Goal: Task Accomplishment & Management: Use online tool/utility

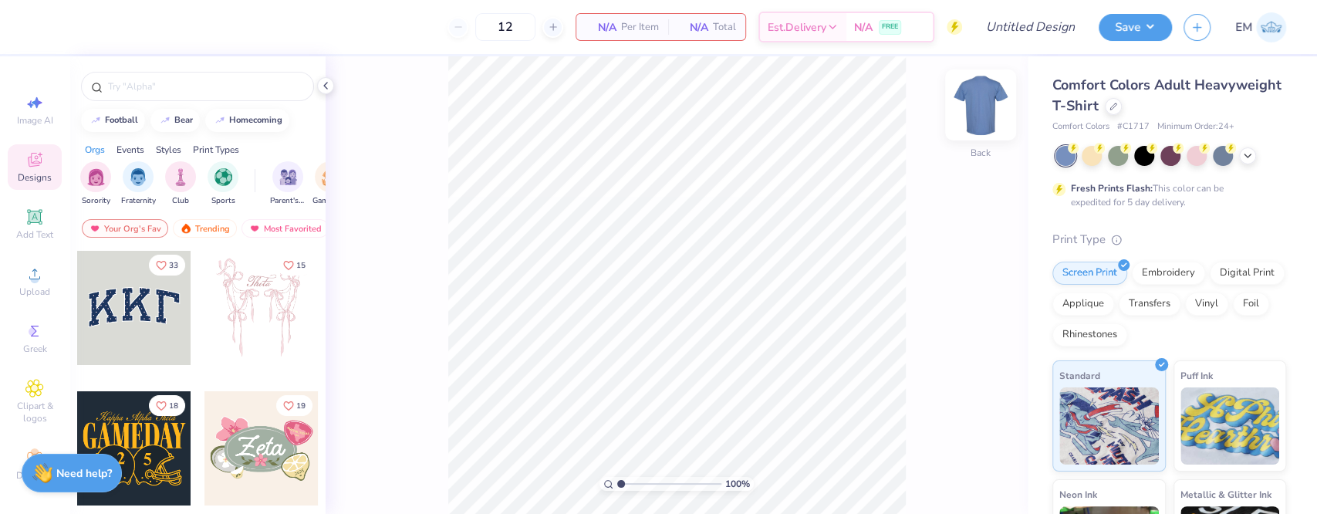
click at [985, 106] on img at bounding box center [981, 105] width 62 height 62
click at [143, 178] on img "filter for Fraternity" at bounding box center [138, 176] width 17 height 18
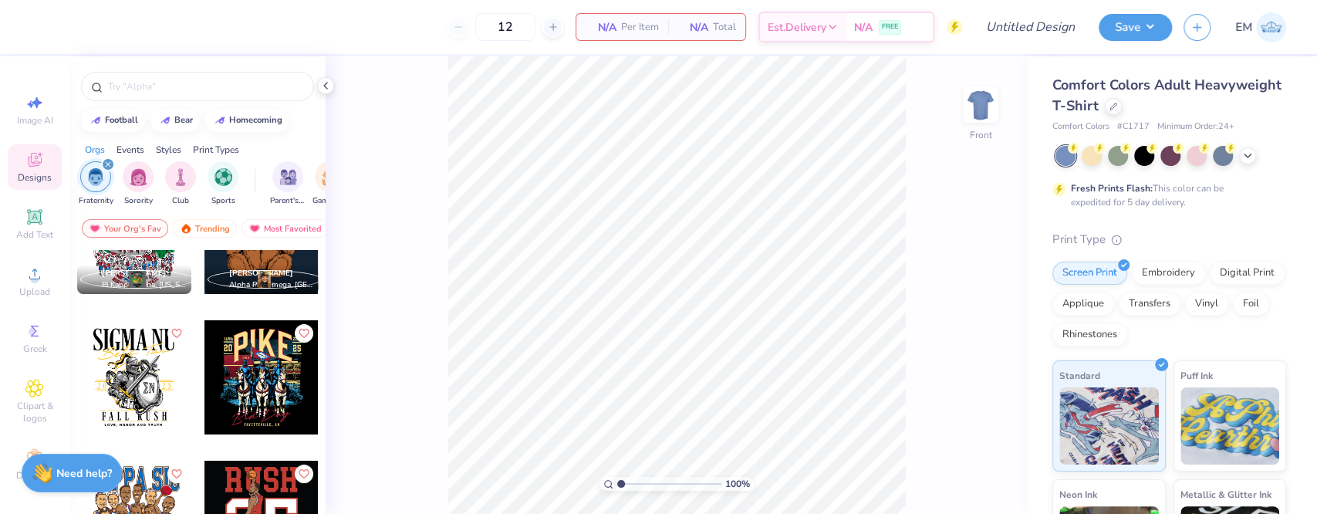
scroll to position [103, 0]
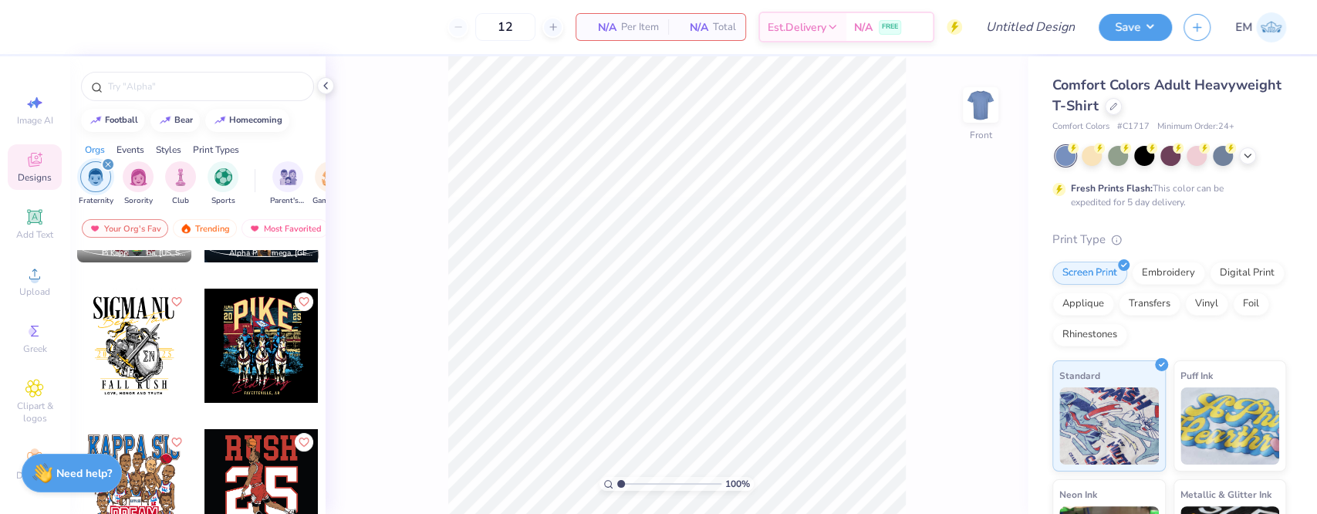
click at [254, 339] on div at bounding box center [261, 346] width 114 height 114
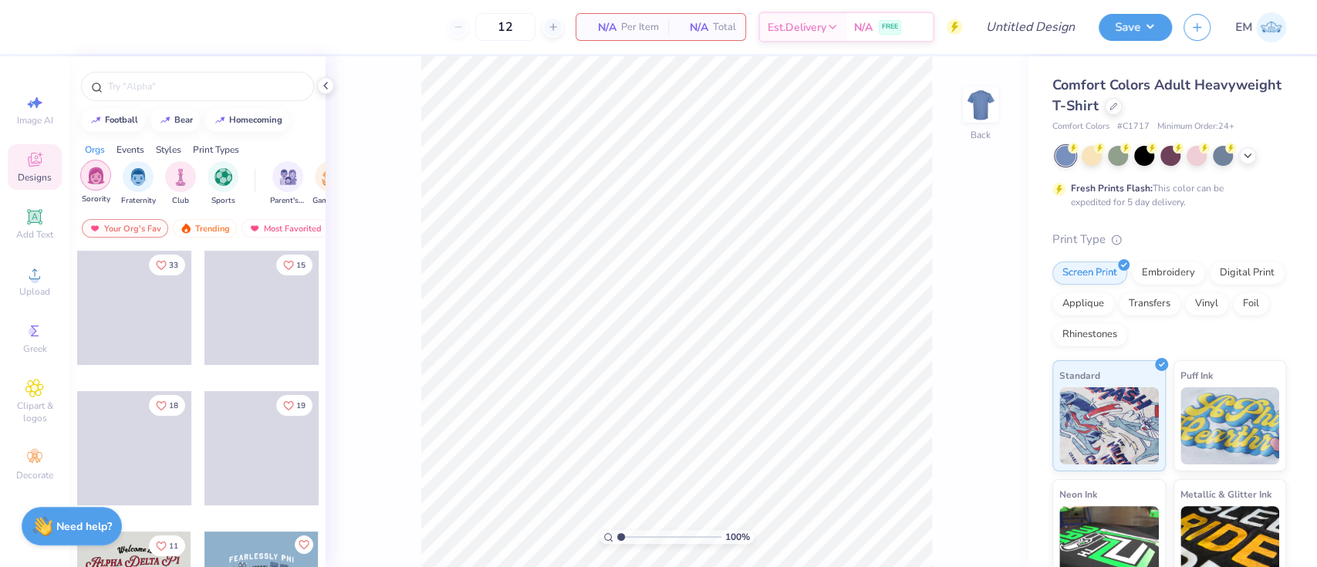
click at [144, 174] on img "filter for Fraternity" at bounding box center [138, 177] width 17 height 18
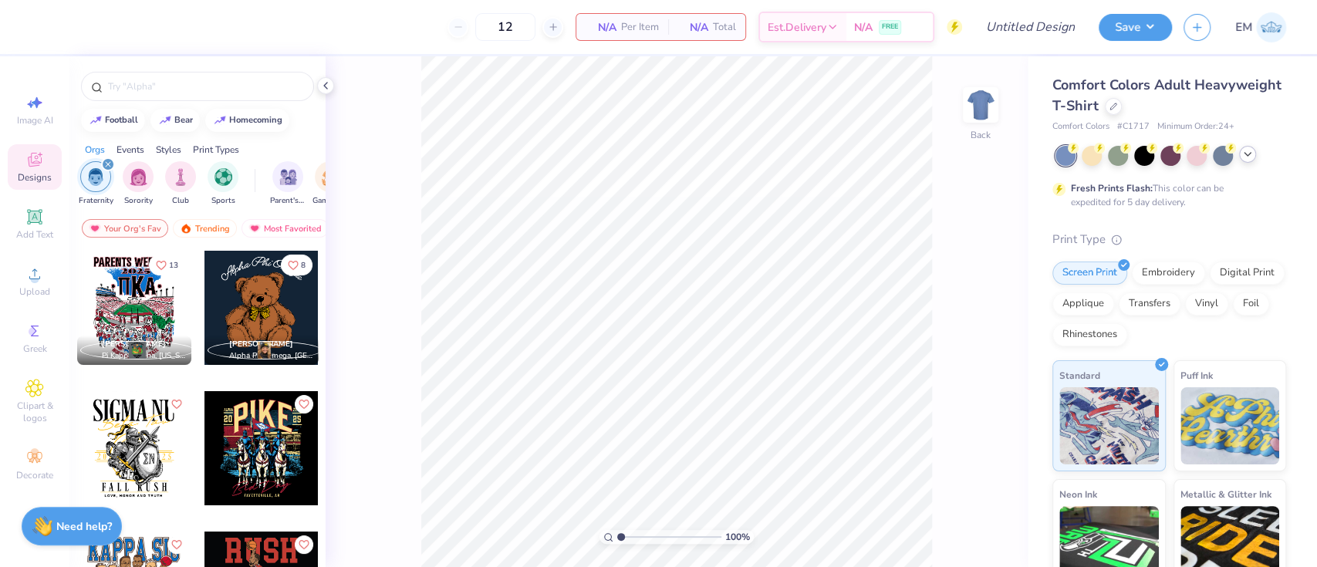
click at [1250, 147] on div at bounding box center [1247, 154] width 17 height 17
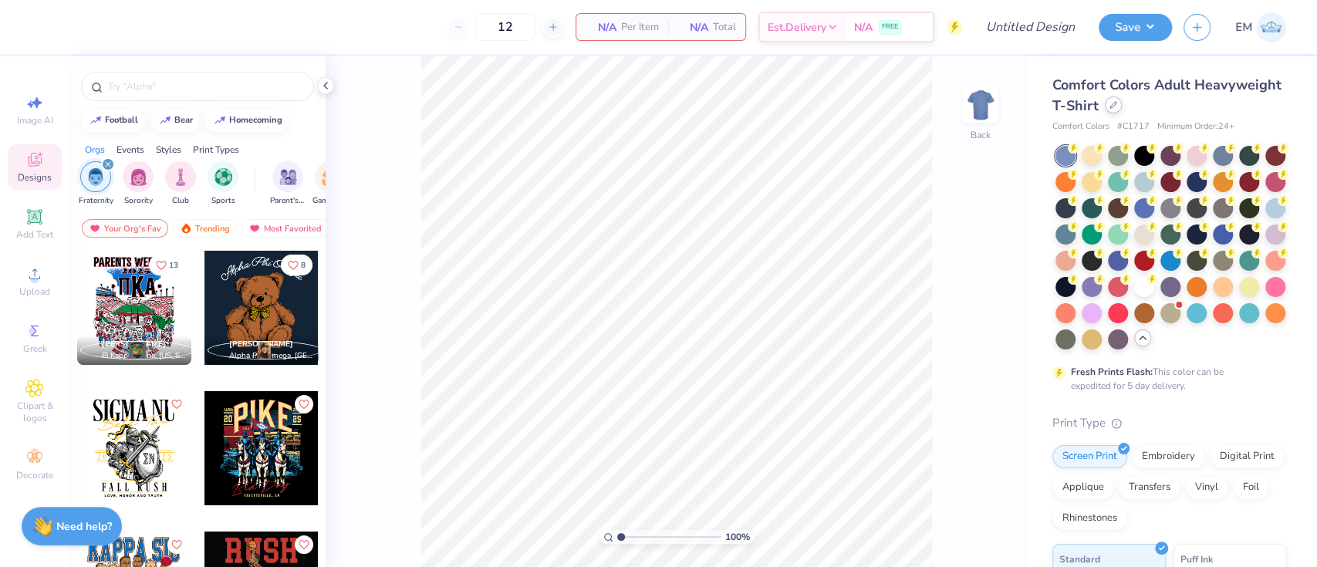
click at [1117, 106] on icon at bounding box center [1114, 105] width 8 height 8
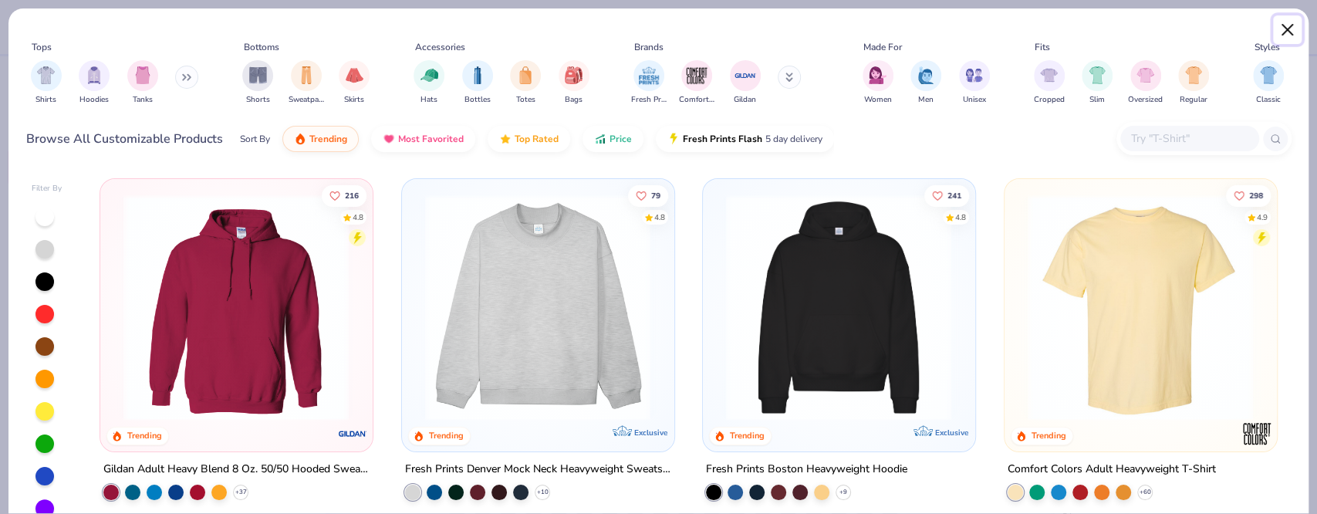
click at [1294, 31] on button "Close" at bounding box center [1287, 29] width 29 height 29
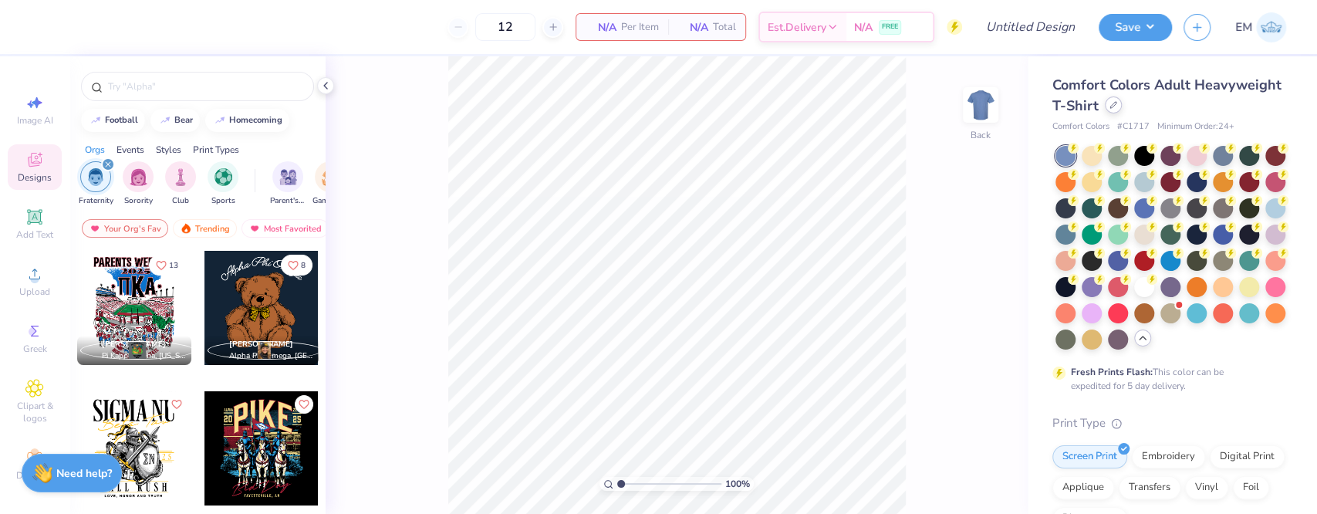
click at [1117, 106] on icon at bounding box center [1114, 105] width 8 height 8
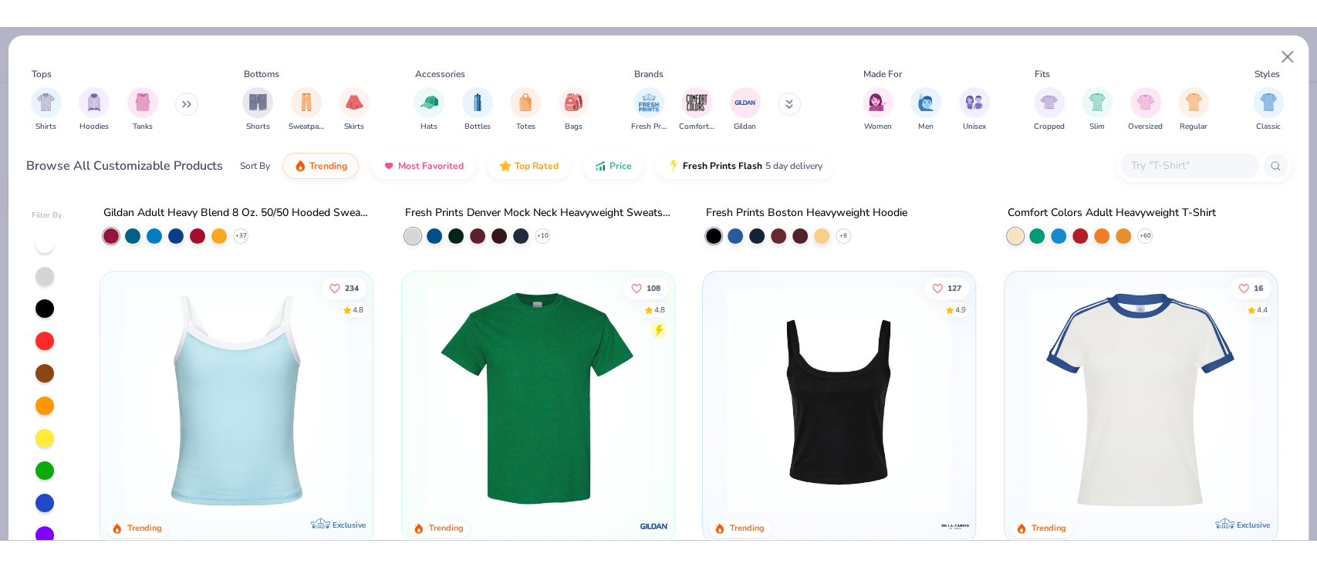
scroll to position [309, 0]
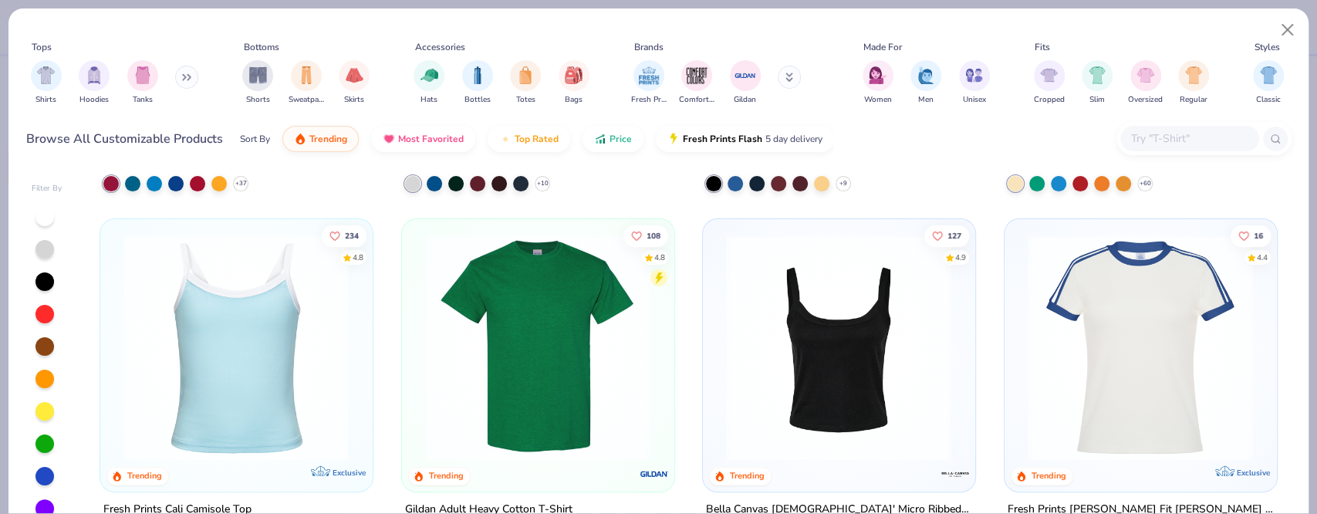
click at [525, 339] on img at bounding box center [537, 347] width 241 height 226
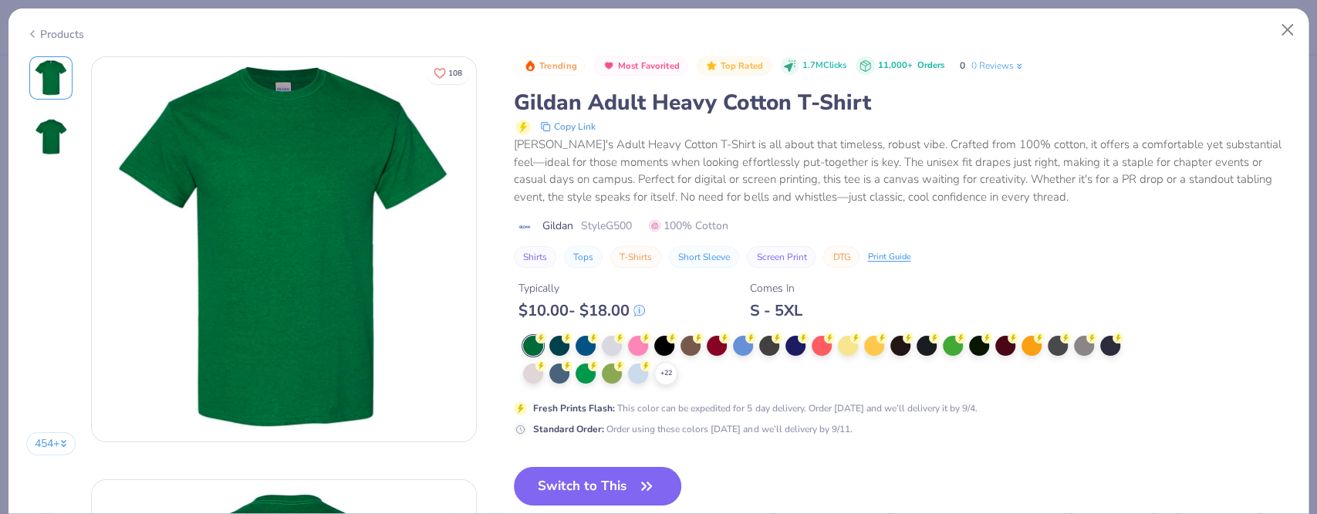
click at [587, 473] on button "Switch to This" at bounding box center [597, 486] width 167 height 39
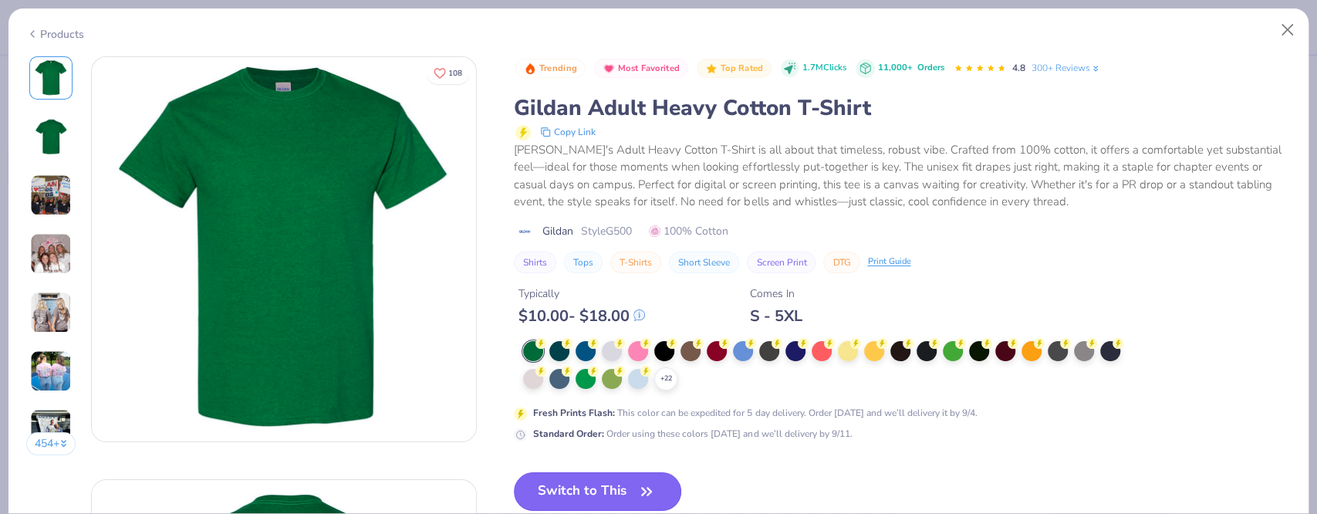
click at [598, 479] on button "Switch to This" at bounding box center [597, 491] width 167 height 39
click at [546, 349] on circle at bounding box center [540, 343] width 11 height 11
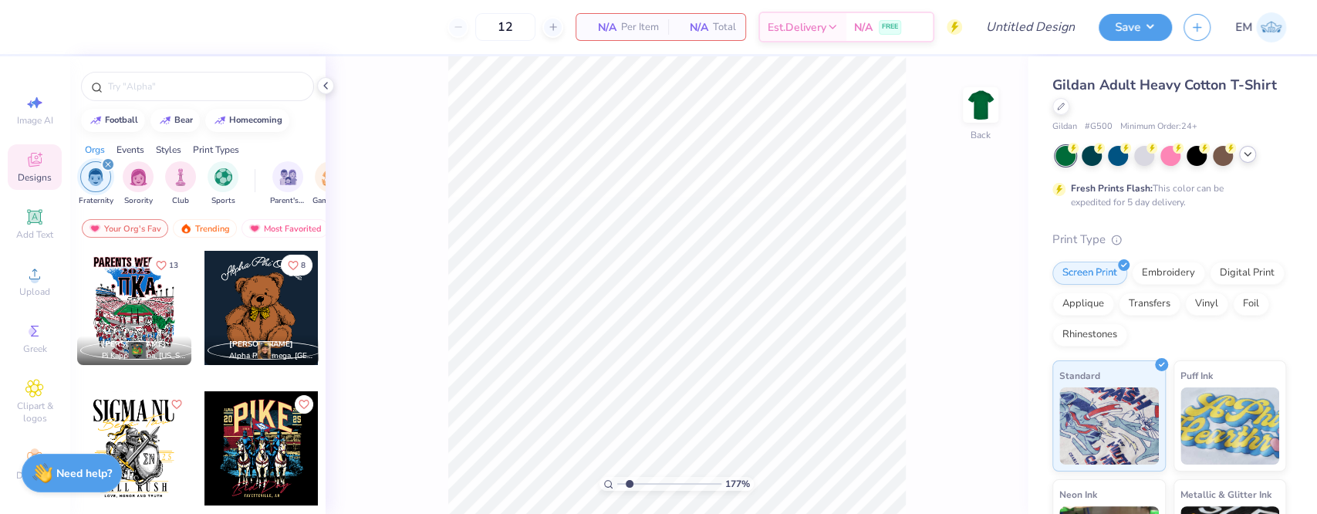
click at [629, 483] on input "range" at bounding box center [669, 484] width 104 height 14
click at [1253, 159] on icon at bounding box center [1248, 154] width 12 height 12
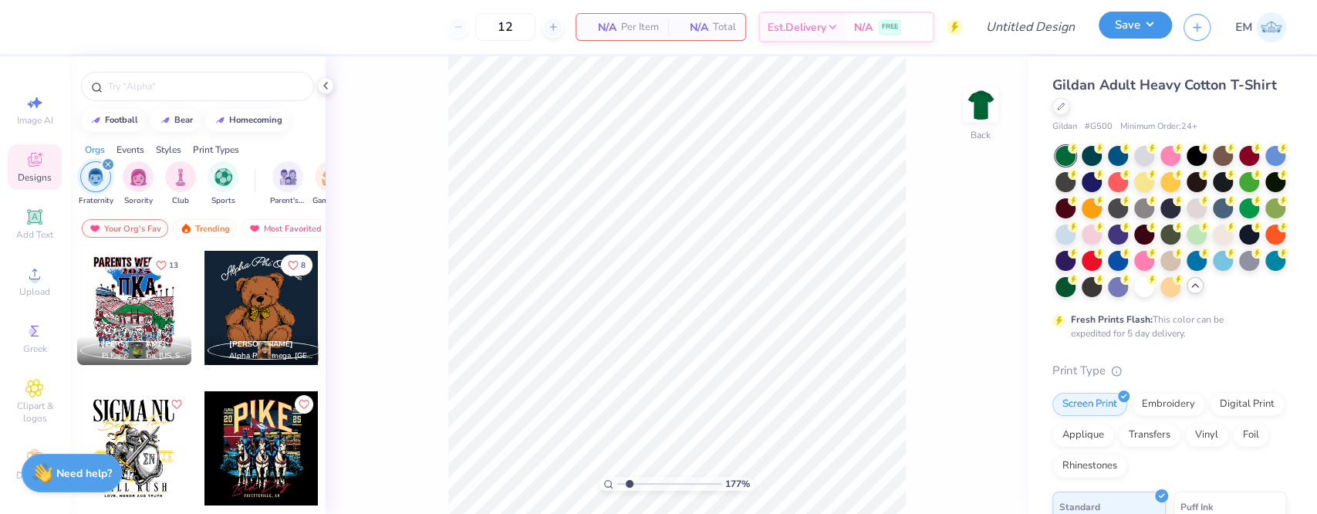
click at [1150, 29] on button "Save" at bounding box center [1135, 25] width 73 height 27
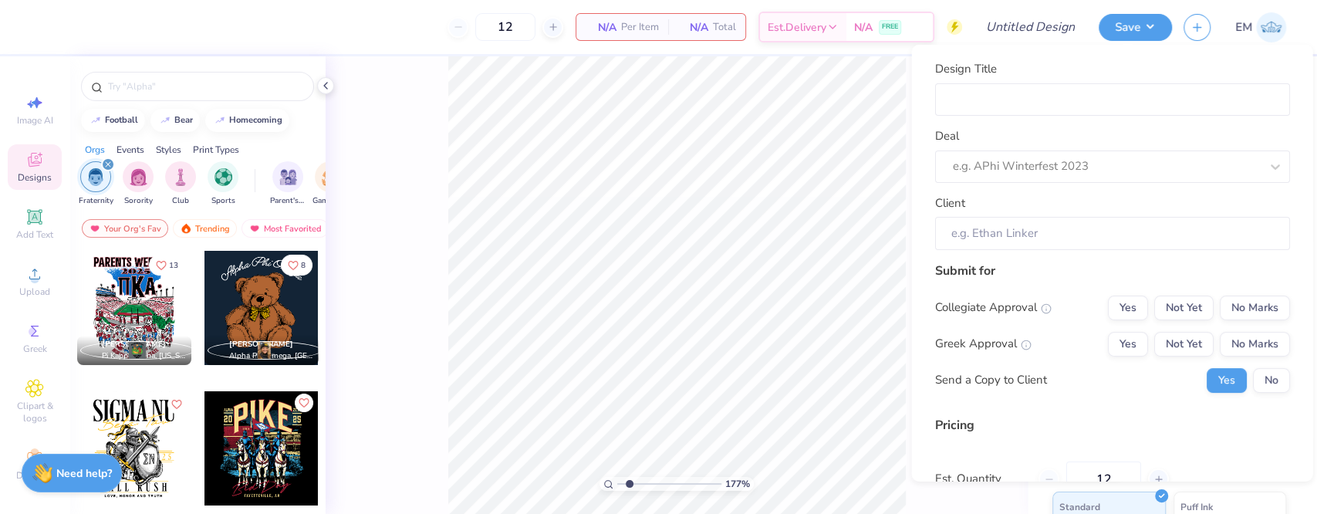
click at [298, 400] on icon "Like" at bounding box center [303, 402] width 11 height 11
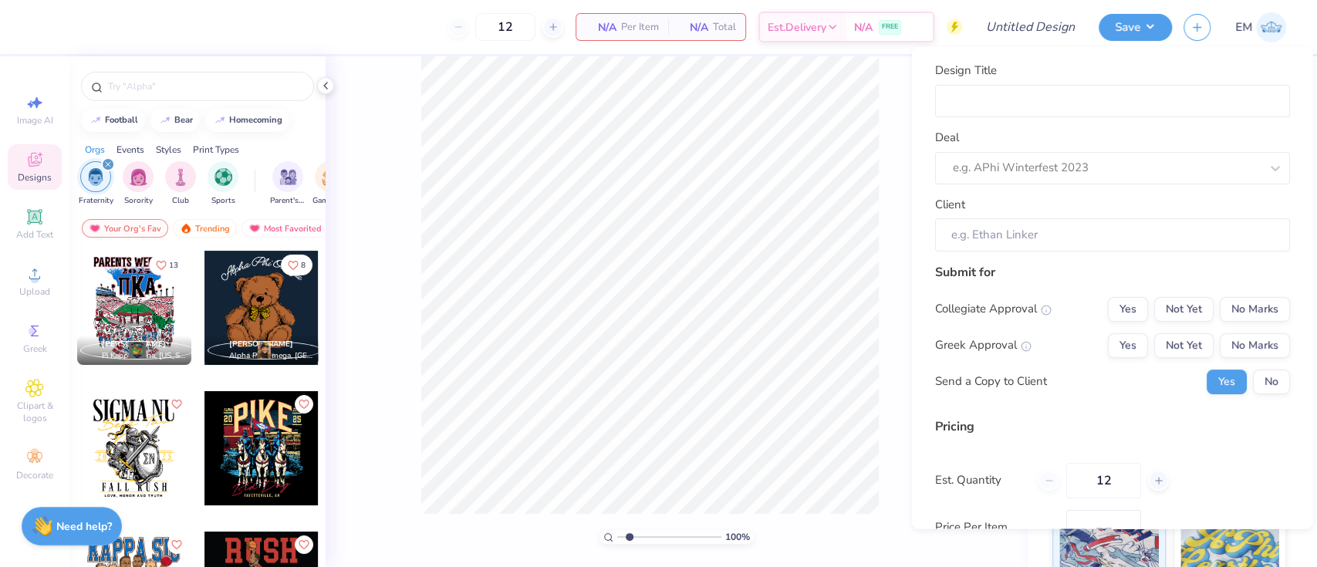
type input "1"
